Goal: Communication & Community: Ask a question

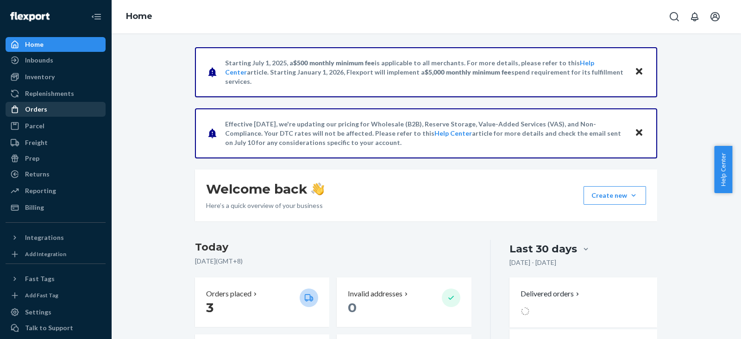
click at [52, 111] on div "Orders" at bounding box center [55, 109] width 98 height 13
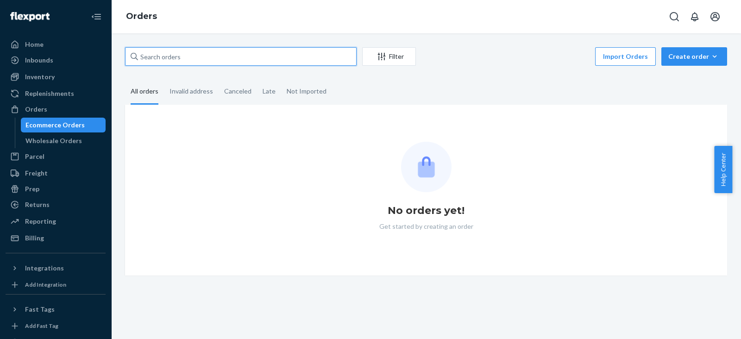
click at [186, 59] on input "text" at bounding box center [240, 56] width 231 height 19
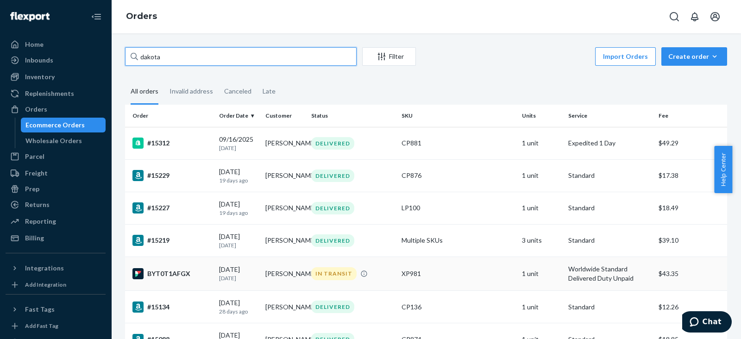
type input "dakota"
click at [166, 272] on td "BYT0T1AFGX" at bounding box center [170, 274] width 90 height 34
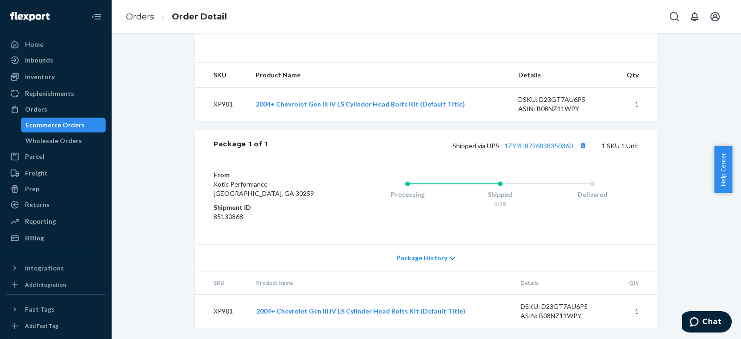
scroll to position [302, 0]
click at [707, 319] on span "Chat" at bounding box center [711, 321] width 19 height 8
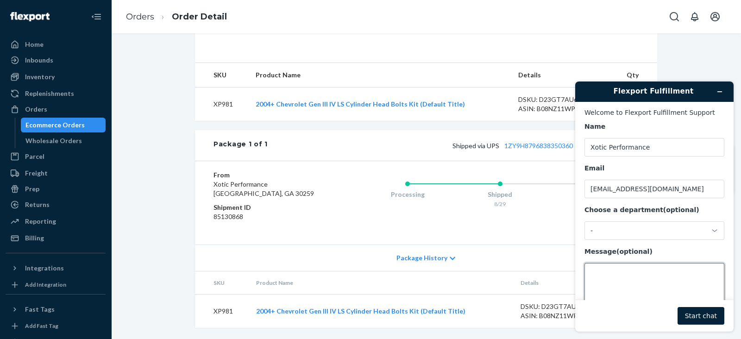
click at [625, 282] on textarea "Message (optional)" at bounding box center [654, 289] width 140 height 52
type textarea "have you updated the address for this order?"
click at [700, 321] on button "Start chat" at bounding box center [700, 316] width 47 height 18
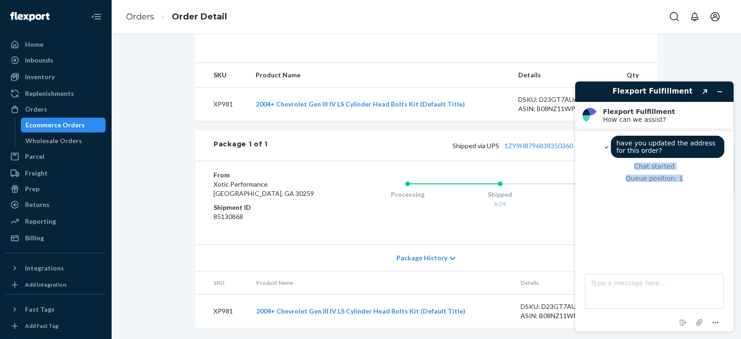
drag, startPoint x: 736, startPoint y: 231, endPoint x: 735, endPoint y: 138, distance: 93.0
click at [735, 138] on div "Flexport Fulfillment Created with Sketch. Flexport Fulfillment How can we assis…" at bounding box center [653, 206] width 173 height 265
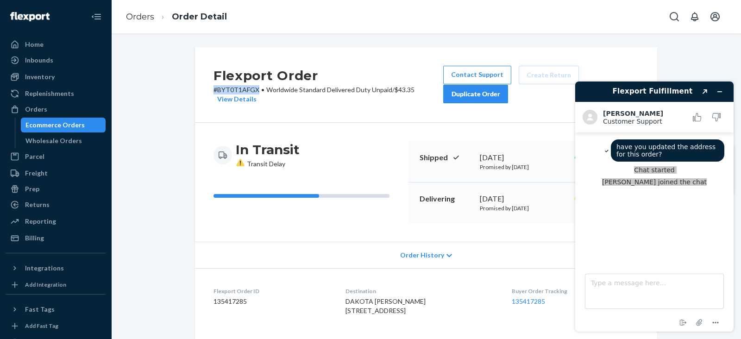
drag, startPoint x: 207, startPoint y: 91, endPoint x: 252, endPoint y: 90, distance: 44.9
click at [252, 90] on div "Flexport Order # BYT0T1AFGX • Worldwide Standard Delivered Duty Unpaid / $43.35…" at bounding box center [426, 84] width 462 height 75
copy p "# BYT0T1AFGX"
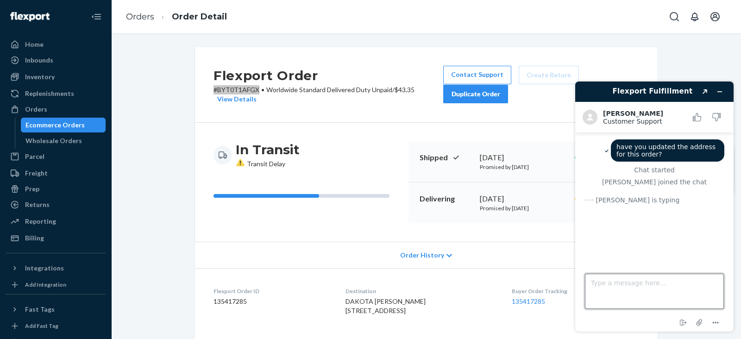
click at [598, 283] on textarea "Type a message here..." at bounding box center [654, 291] width 139 height 35
paste textarea "#BYT0T1AFGX"
type textarea "#BYT0T1AFGX"
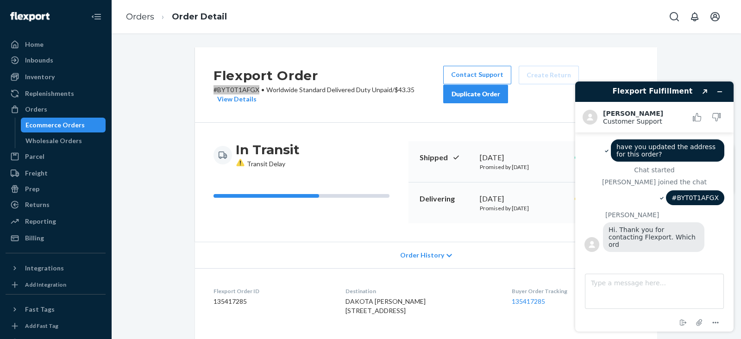
drag, startPoint x: 735, startPoint y: 123, endPoint x: 740, endPoint y: 137, distance: 14.6
click at [740, 137] on div "Flexport Fulfillment Created with Sketch. [PERSON_NAME] Customer Support Custom…" at bounding box center [653, 206] width 173 height 265
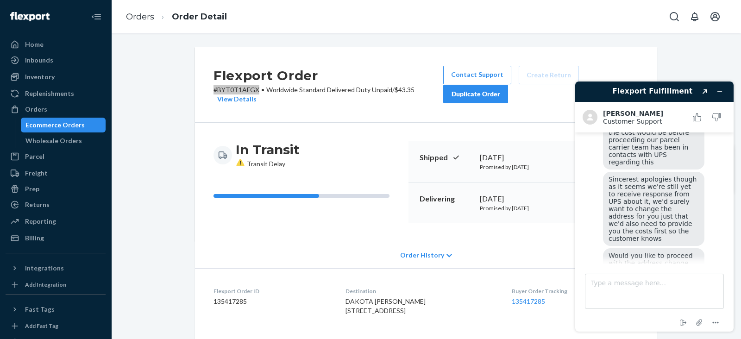
click at [733, 212] on div "Flexport Fulfillment Created with Sketch. [PERSON_NAME] Customer Support Custom…" at bounding box center [654, 206] width 158 height 250
click at [624, 280] on textarea "Type a message here..." at bounding box center [654, 291] width 139 height 35
type textarea "yes just change the address"
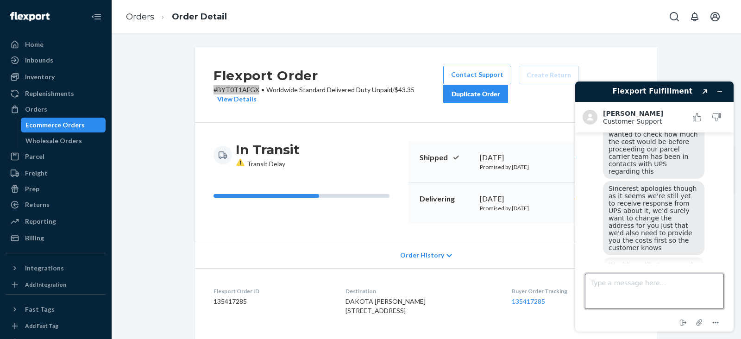
scroll to position [193, 0]
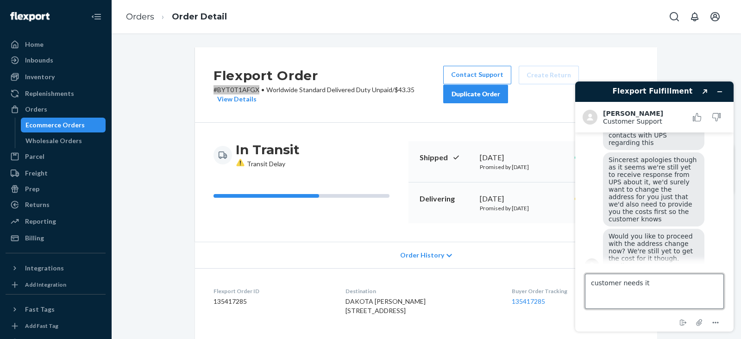
drag, startPoint x: 653, startPoint y: 283, endPoint x: 546, endPoint y: 282, distance: 107.4
click at [567, 282] on html "Flexport Fulfillment Created with Sketch. [PERSON_NAME] Customer Support Custom…" at bounding box center [653, 206] width 173 height 265
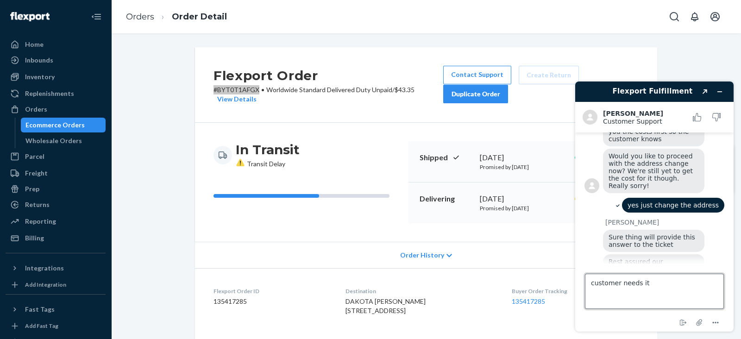
paste textarea "The customer is expecting"
type textarea "The customer is expecting it"
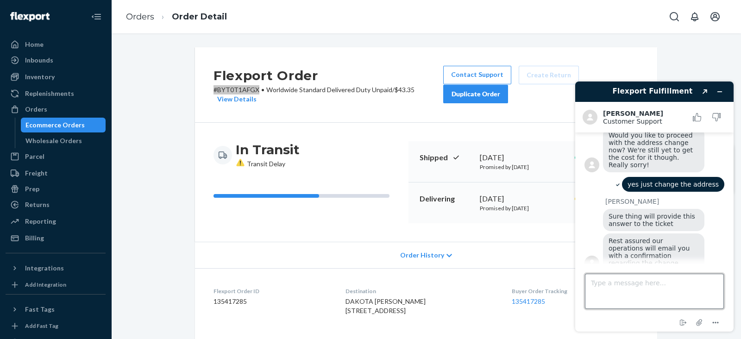
scroll to position [292, 0]
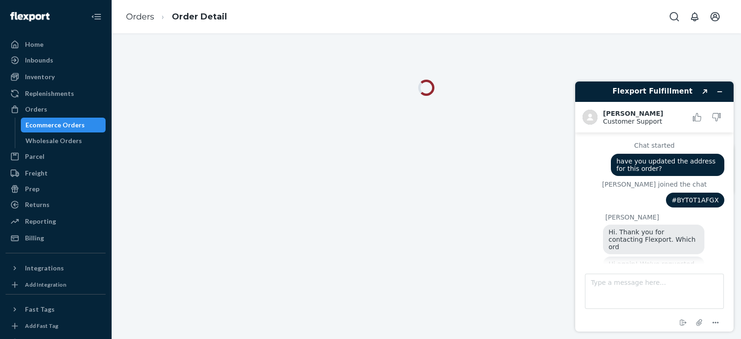
scroll to position [294, 0]
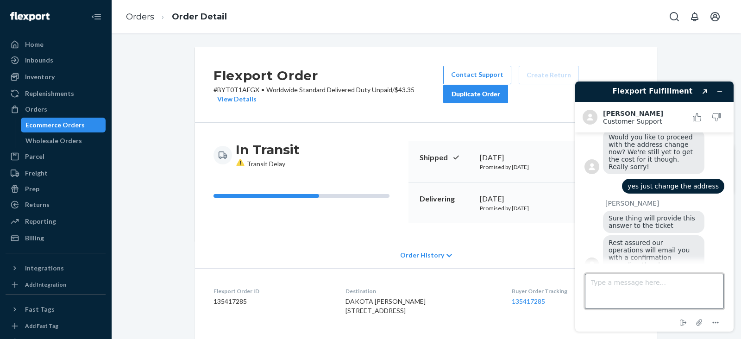
click at [641, 284] on textarea "Type a message here..." at bounding box center [654, 291] width 139 height 35
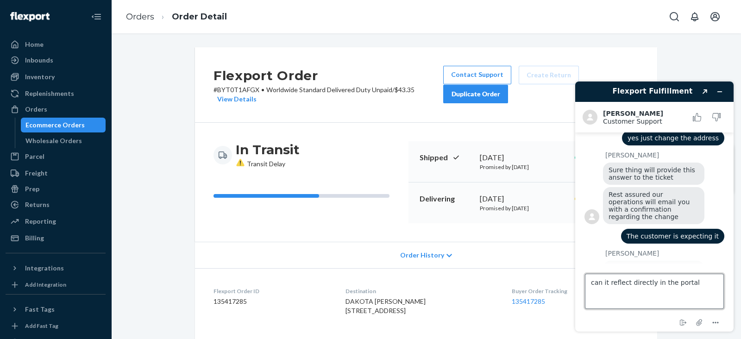
type textarea "can it reflect directly in the portal?"
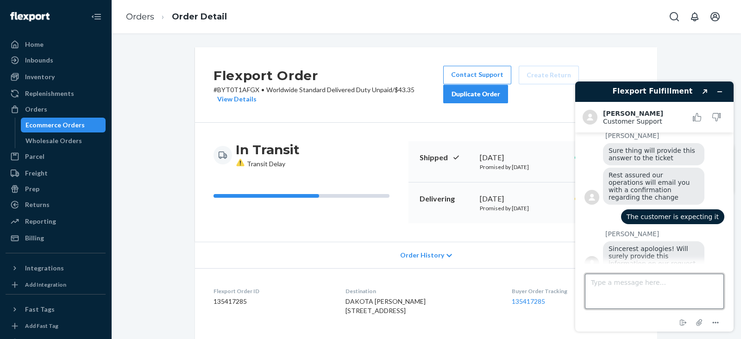
scroll to position [364, 0]
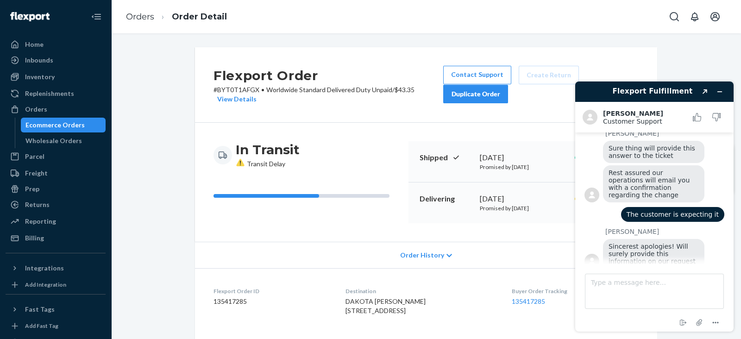
click at [709, 295] on button "Resend" at bounding box center [712, 299] width 24 height 8
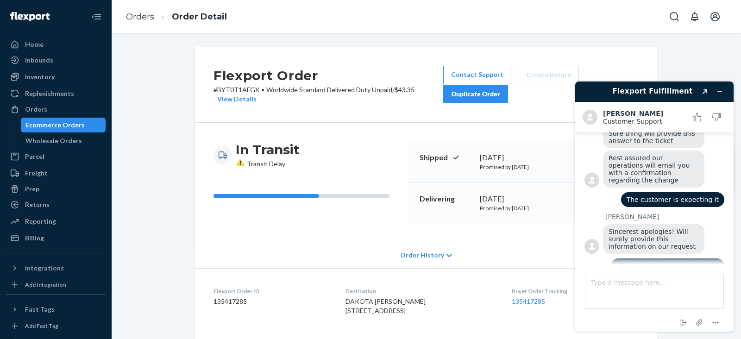
click at [728, 242] on div "Flexport Fulfillment Created with Sketch. Kim F. Customer Support Customer Supp…" at bounding box center [654, 206] width 158 height 250
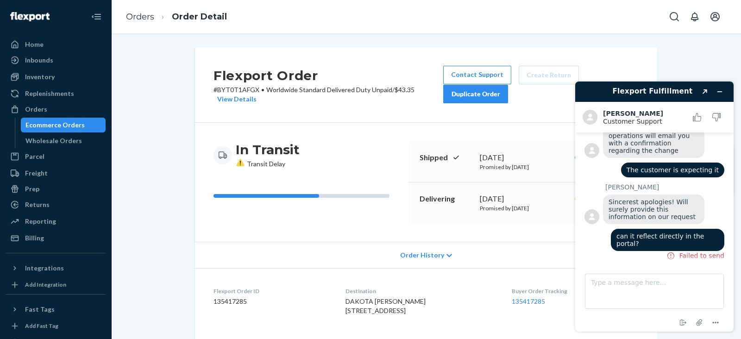
click at [678, 272] on span "can it reflect directly in the portal?" at bounding box center [661, 279] width 90 height 15
click at [627, 274] on textarea "Type a message here..." at bounding box center [654, 291] width 139 height 35
paste textarea "The customer is expecting it"
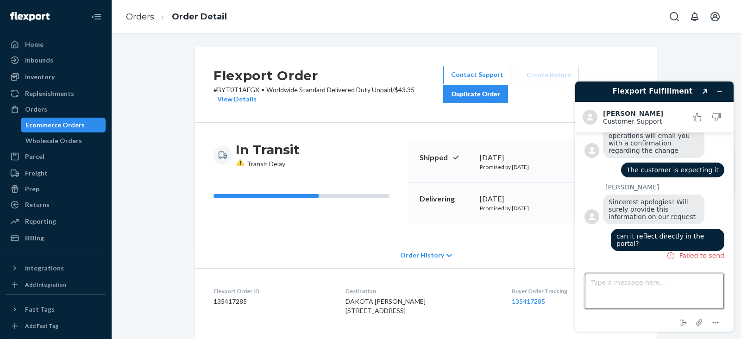
type textarea "The customer is expecting it"
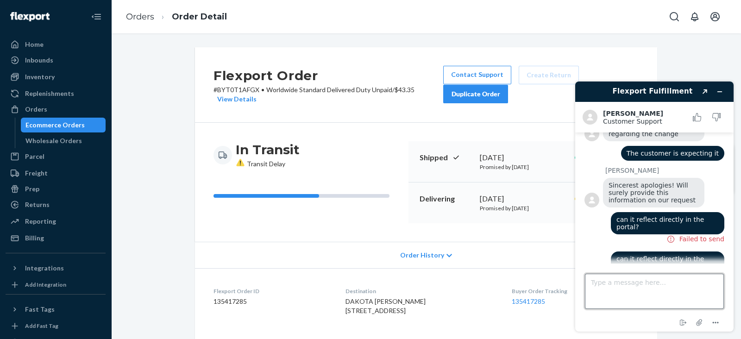
scroll to position [428, 0]
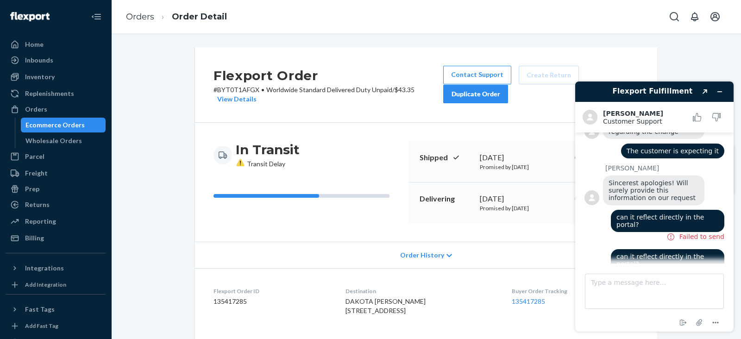
click at [697, 303] on div "Resend" at bounding box center [702, 310] width 43 height 14
click at [720, 92] on icon "Minimize widget" at bounding box center [719, 91] width 6 height 6
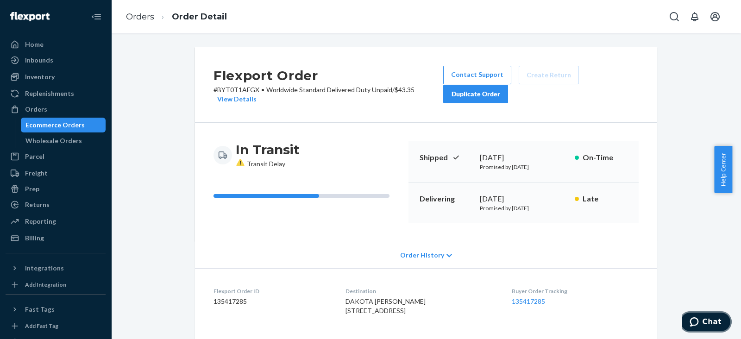
click at [707, 324] on span "Chat" at bounding box center [711, 321] width 19 height 8
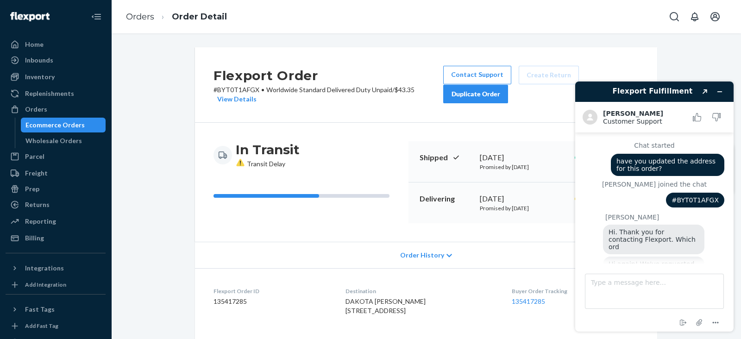
scroll to position [439, 0]
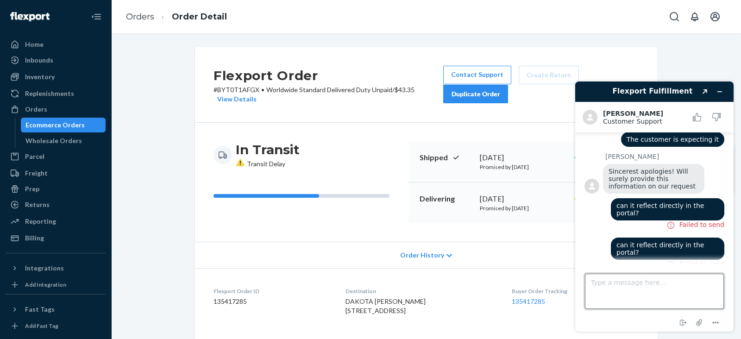
click at [631, 279] on textarea "Type a message here..." at bounding box center [654, 291] width 139 height 35
type textarea "hello"
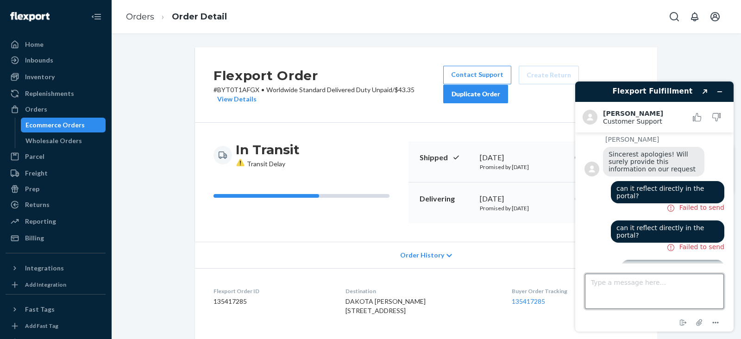
scroll to position [459, 0]
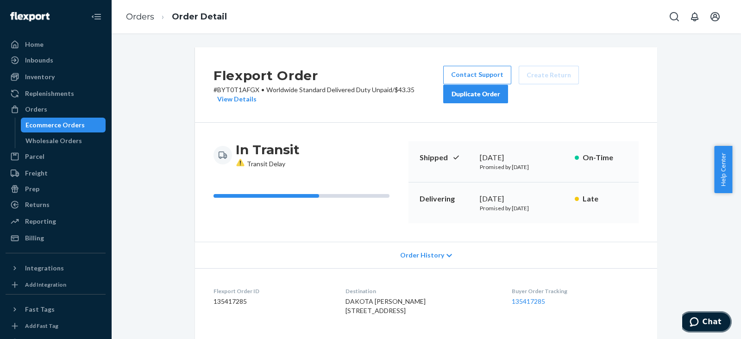
click at [705, 320] on span "Chat" at bounding box center [711, 321] width 19 height 8
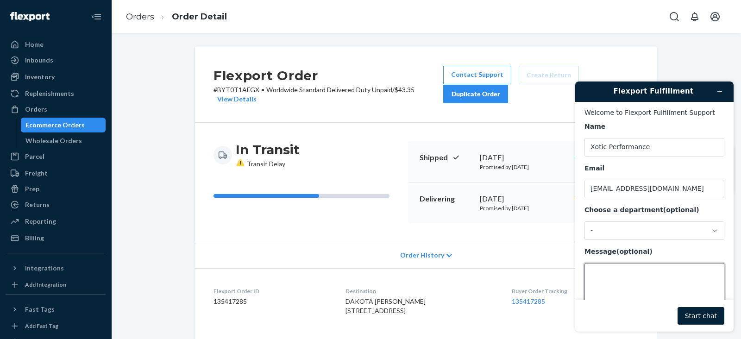
click at [638, 274] on textarea "Message (optional)" at bounding box center [654, 289] width 140 height 52
type textarea "hello"
click at [694, 313] on button "Start chat" at bounding box center [700, 316] width 47 height 18
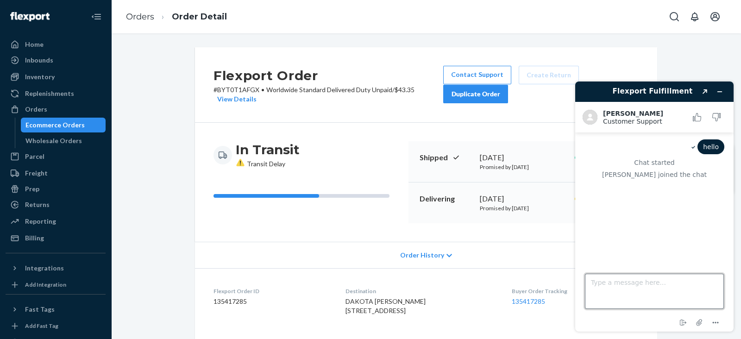
click at [615, 282] on textarea "Type a message here..." at bounding box center [654, 291] width 139 height 35
type textarea "can it be reflected in the porta"
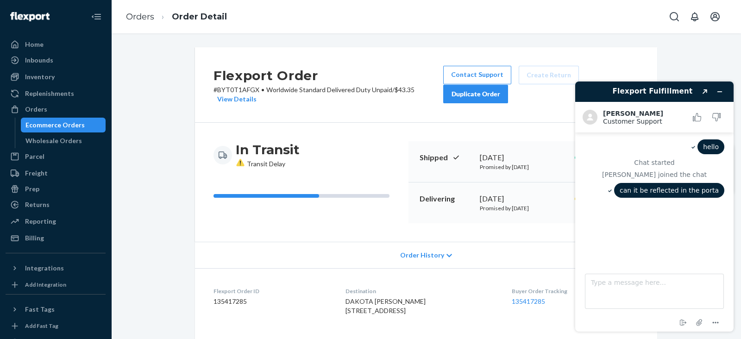
click at [662, 192] on span "can it be reflected in the porta" at bounding box center [668, 190] width 99 height 7
copy div "can it be reflected in the porta"
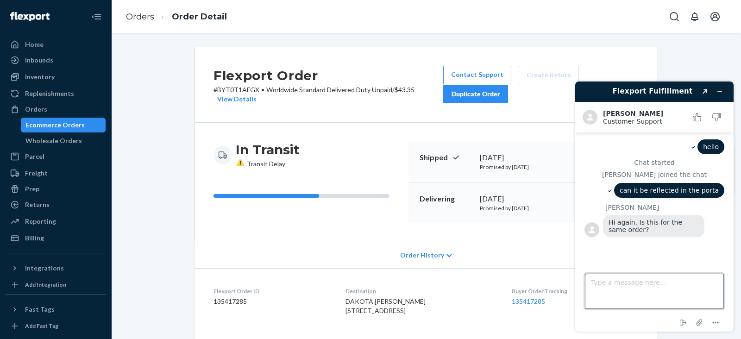
click at [619, 293] on textarea "Type a message here..." at bounding box center [654, 291] width 139 height 35
paste textarea "Would it be possible to have this reflected in the portal?"
type textarea "Would it be possible to have this reflected in the portal?"
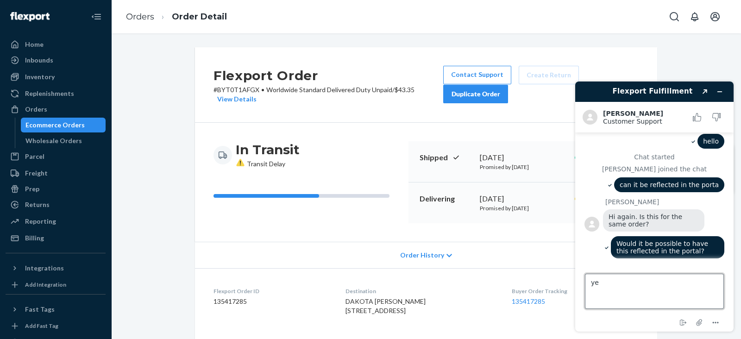
type textarea "yes"
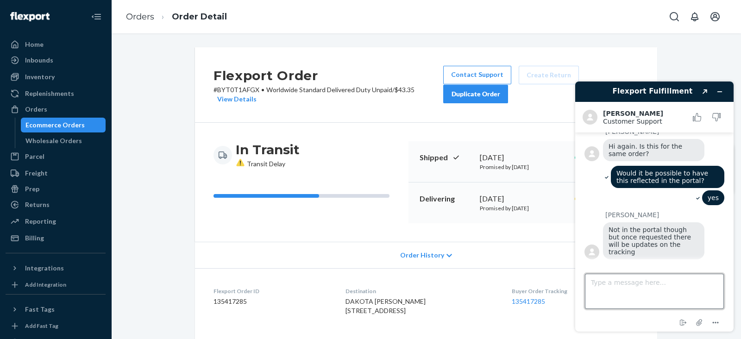
scroll to position [74, 0]
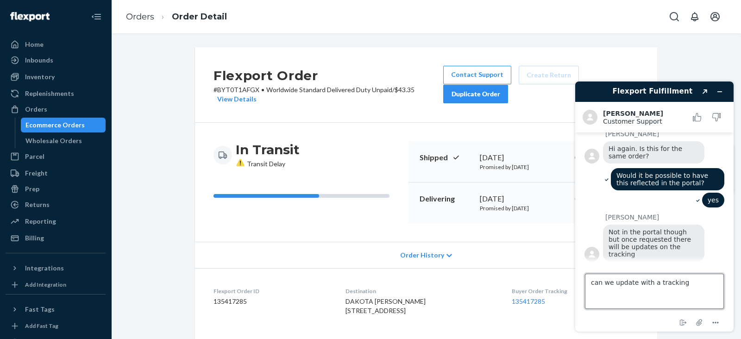
type textarea "can we update with a tracking?"
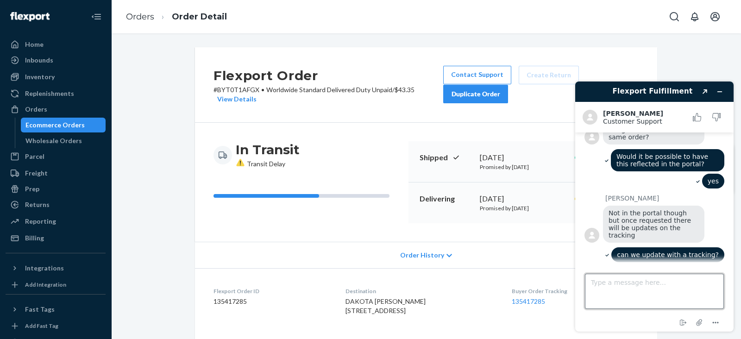
scroll to position [126, 0]
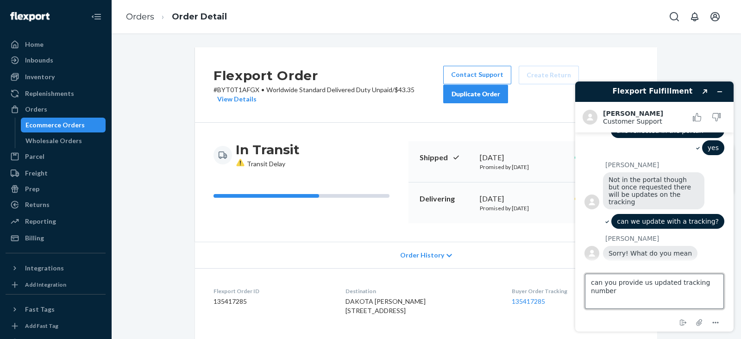
type textarea "can you provide us updated tracking number?"
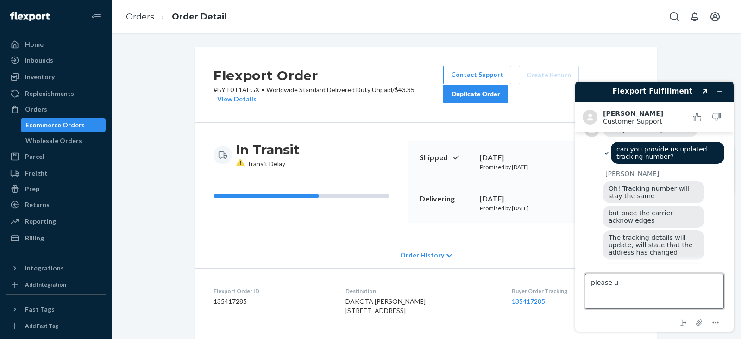
scroll to position [289, 0]
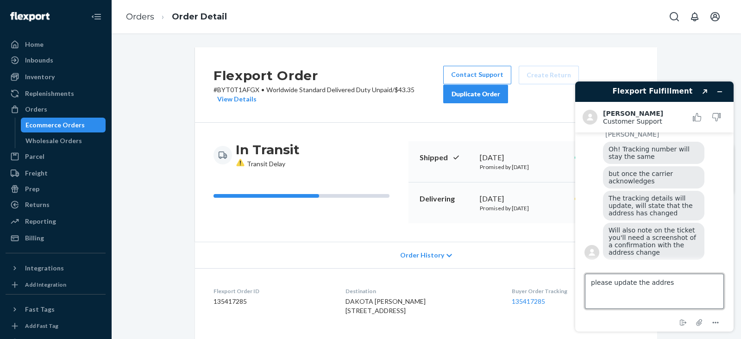
type textarea "please update the address"
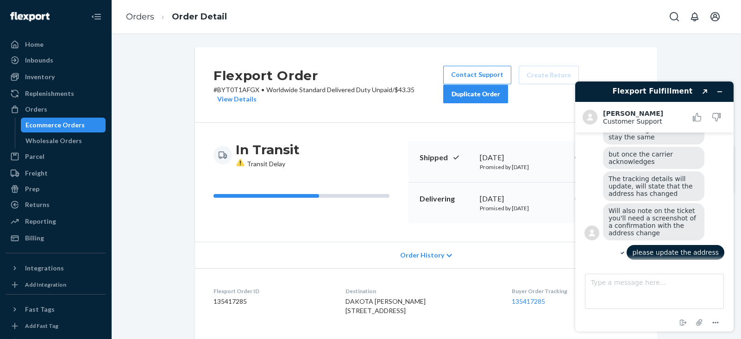
scroll to position [311, 0]
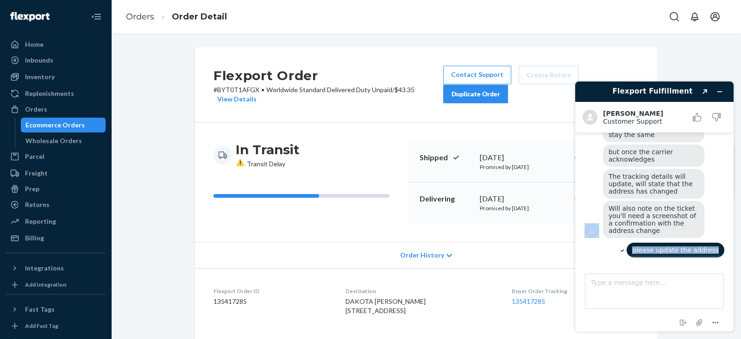
drag, startPoint x: 731, startPoint y: 249, endPoint x: 733, endPoint y: 234, distance: 14.5
click at [731, 234] on div "Flexport Fulfillment Created with Sketch. Kim F. Customer Support Customer Supp…" at bounding box center [653, 206] width 173 height 265
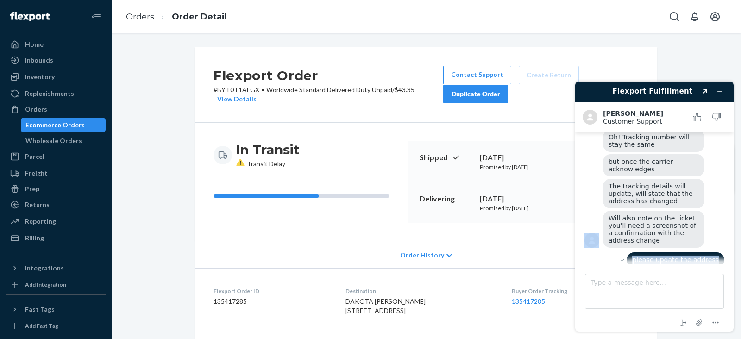
scroll to position [306, 0]
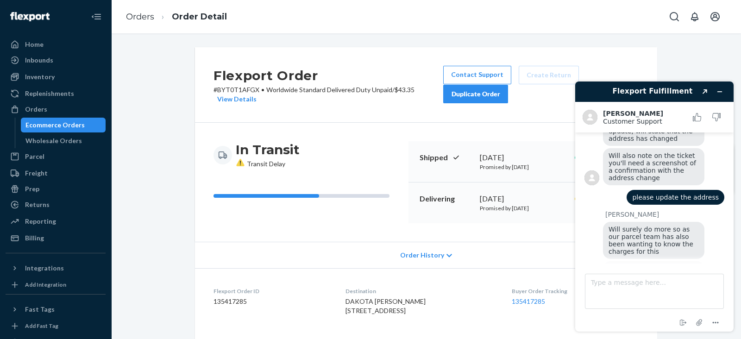
scroll to position [390, 0]
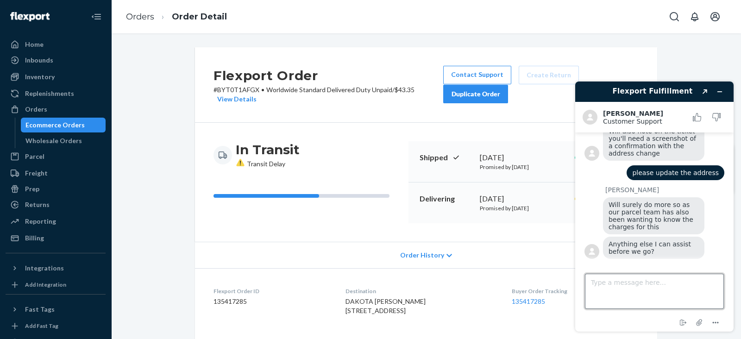
click at [651, 277] on textarea "Type a message here..." at bounding box center [654, 291] width 139 height 35
type textarea "you have provided us the charges costs last time"
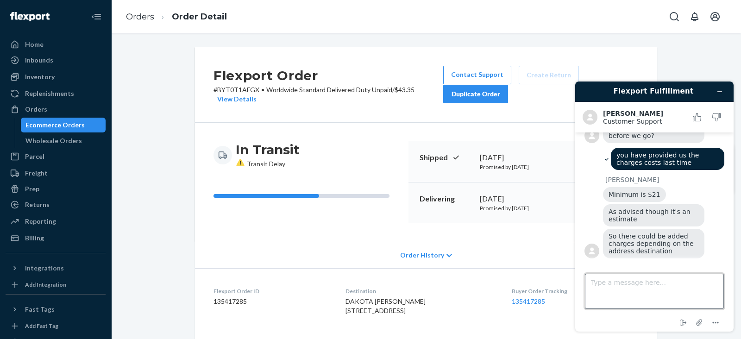
scroll to position [507, 0]
paste textarea "Would it be possible to have this reflected in the portal?"
type textarea "W"
click at [622, 281] on textarea "Type a message here..." at bounding box center [654, 291] width 139 height 35
paste textarea "f you would like to request a change of address, please note that there is a fe…"
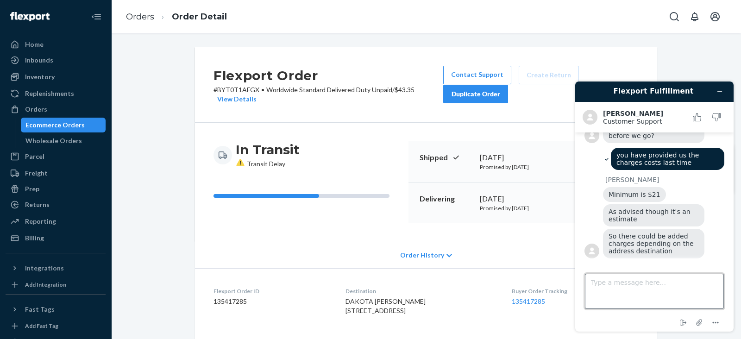
type textarea "f you would like to request a change of address, please note that there is a fe…"
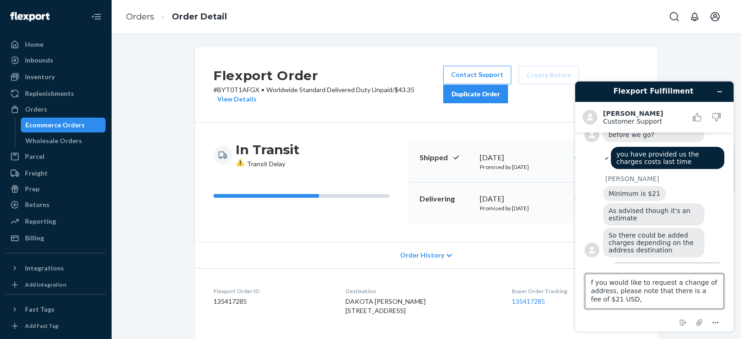
scroll to position [541, 0]
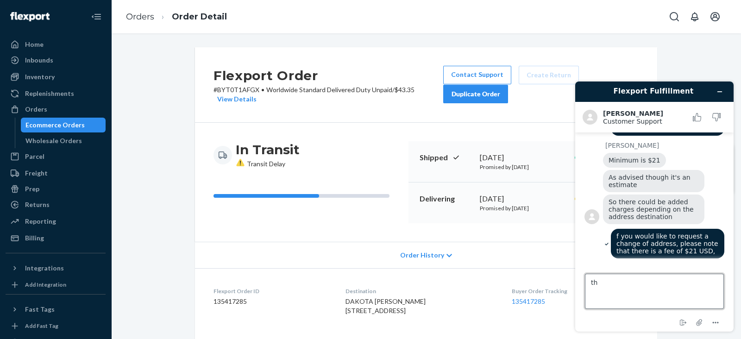
type textarea "t"
click at [622, 281] on textarea "we have sent this to" at bounding box center [654, 291] width 139 height 35
type textarea "n"
type textarea "We email this to the customer"
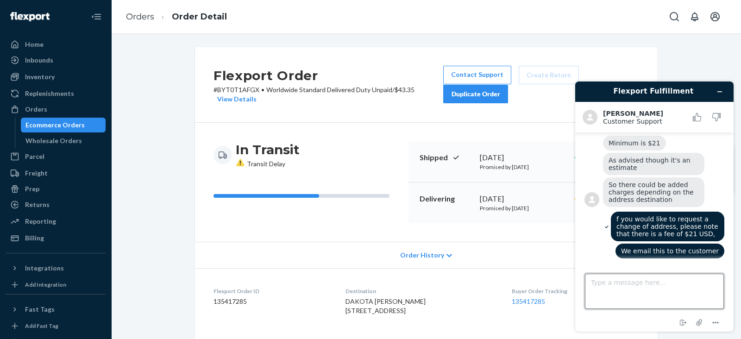
scroll to position [558, 0]
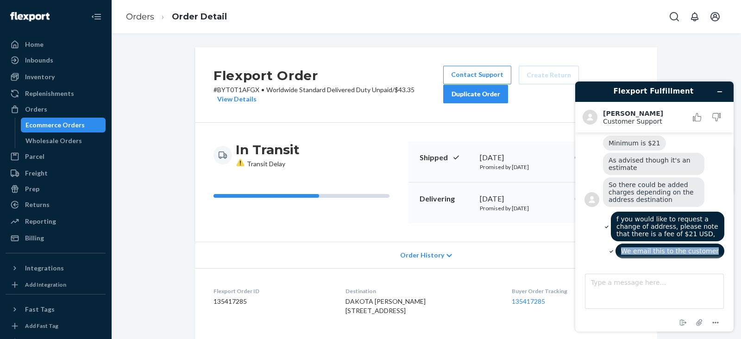
drag, startPoint x: 731, startPoint y: 247, endPoint x: 731, endPoint y: 236, distance: 10.2
click at [731, 236] on div "Flexport Fulfillment Kim F. Customer Support Customer Support Chat started hell…" at bounding box center [654, 206] width 158 height 250
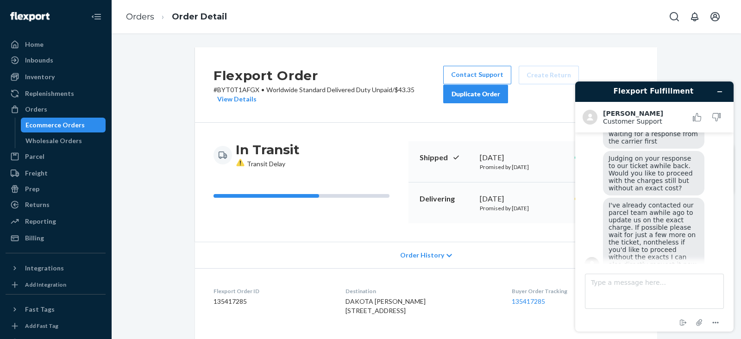
scroll to position [857, 0]
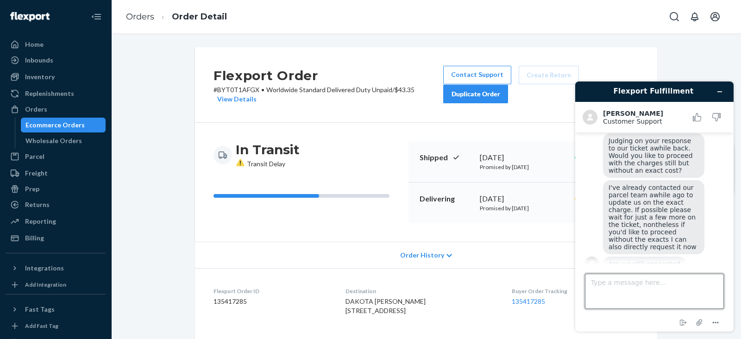
click at [622, 293] on textarea "Type a message here..." at bounding box center [654, 291] width 139 height 35
type textarea "y"
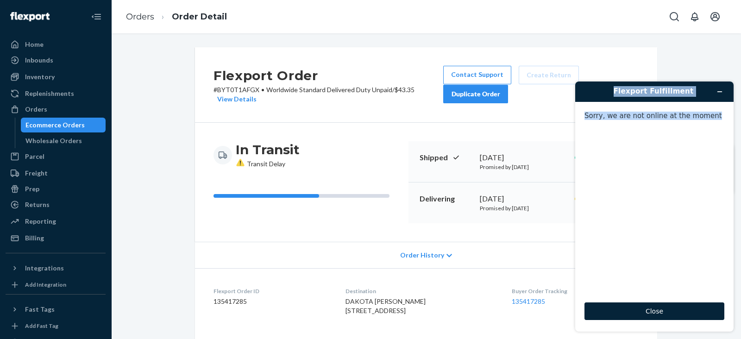
click at [731, 164] on div "Flexport Fulfillment Sorry, we are not online at the moment Close" at bounding box center [653, 206] width 173 height 265
click at [722, 95] on button "Minimize widget" at bounding box center [719, 91] width 15 height 13
